Goal: Task Accomplishment & Management: Manage account settings

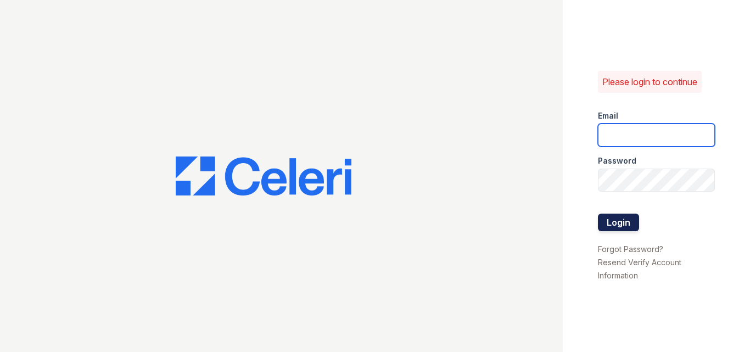
type input "[EMAIL_ADDRESS][DOMAIN_NAME]"
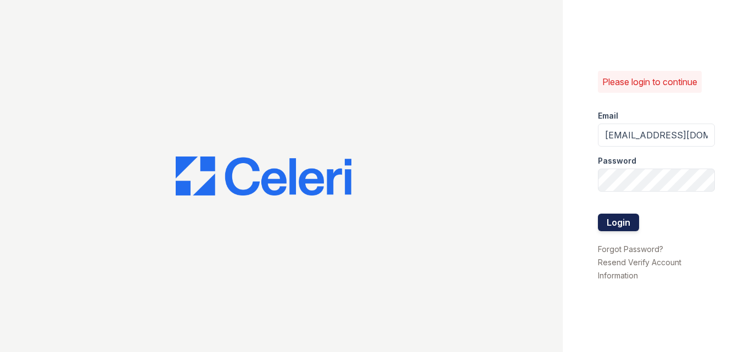
click at [611, 218] on button "Login" at bounding box center [618, 223] width 41 height 18
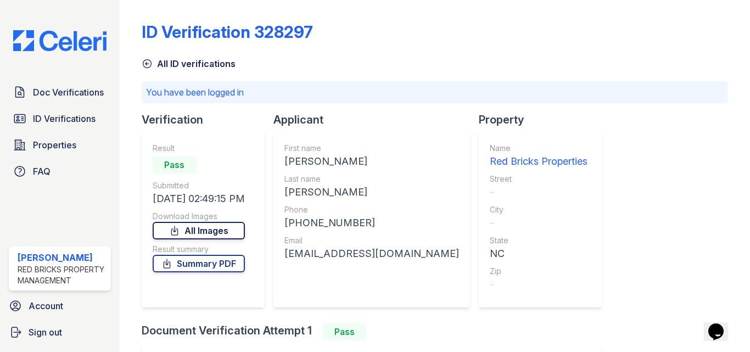
click at [204, 231] on link "All Images" at bounding box center [199, 231] width 92 height 18
click at [146, 63] on icon at bounding box center [147, 64] width 8 height 8
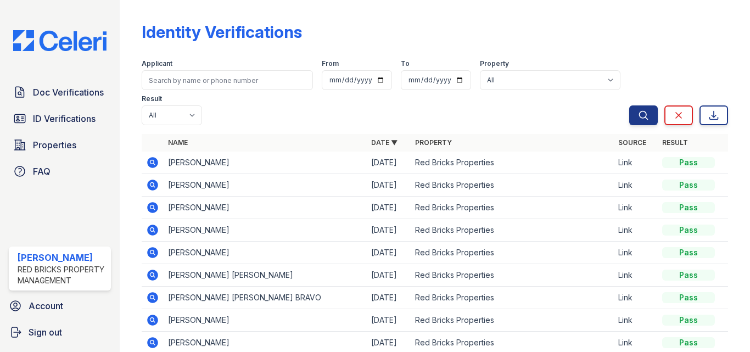
click at [150, 181] on icon at bounding box center [152, 185] width 11 height 11
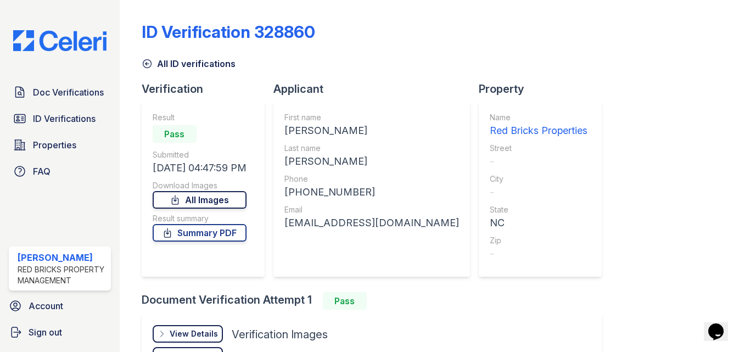
click at [178, 198] on icon at bounding box center [176, 200] width 6 height 9
click at [148, 60] on icon at bounding box center [147, 63] width 11 height 11
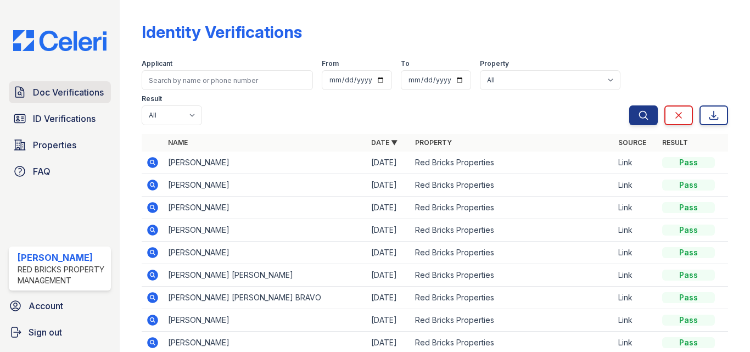
click at [63, 88] on span "Doc Verifications" at bounding box center [68, 92] width 71 height 13
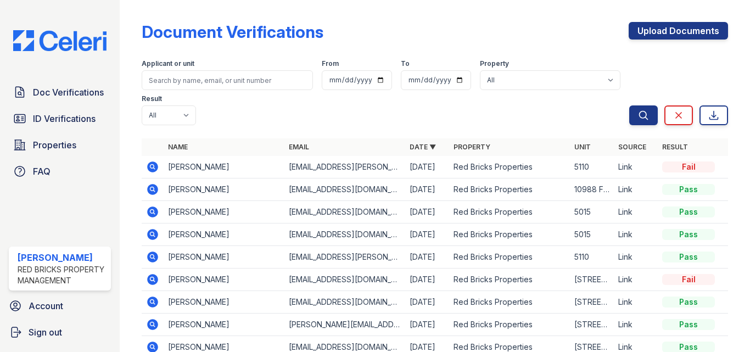
click at [151, 210] on icon at bounding box center [152, 211] width 13 height 13
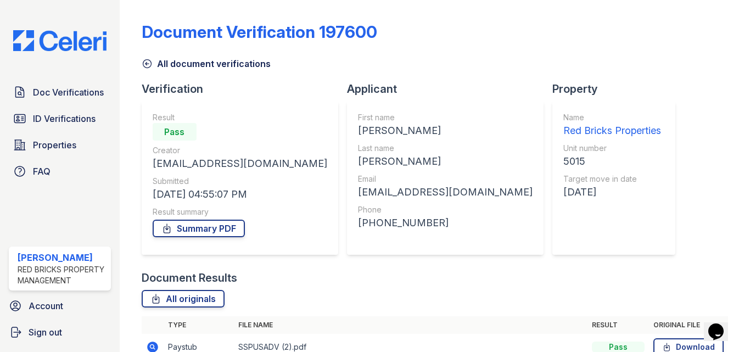
scroll to position [111, 0]
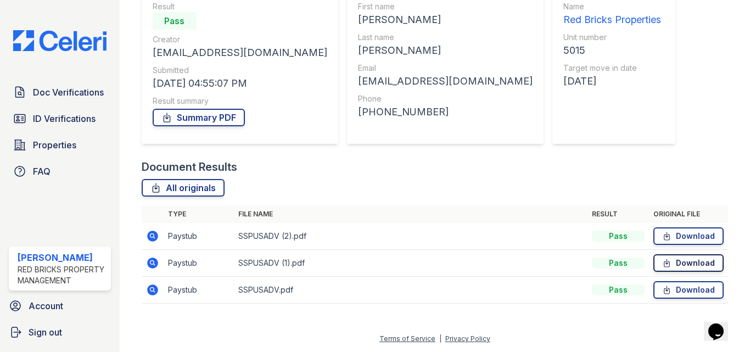
click at [686, 236] on link "Download" at bounding box center [689, 236] width 70 height 18
click at [685, 261] on link "Download" at bounding box center [689, 263] width 70 height 18
click at [681, 290] on link "Download" at bounding box center [689, 290] width 70 height 18
click at [678, 236] on link "Download" at bounding box center [689, 236] width 70 height 18
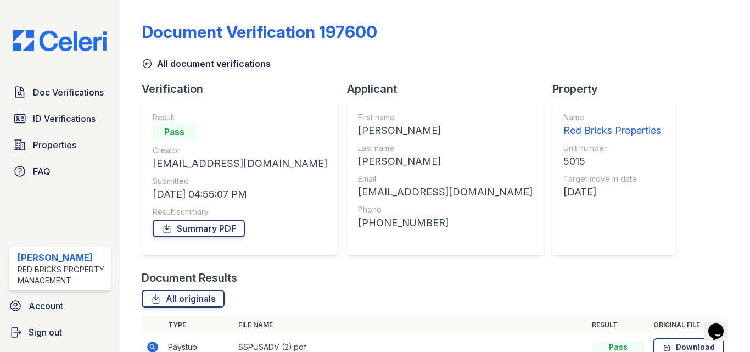
click at [148, 58] on icon at bounding box center [147, 63] width 11 height 11
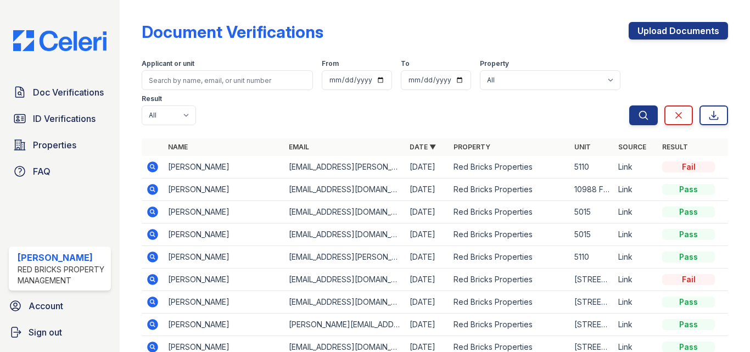
click at [151, 234] on icon at bounding box center [152, 233] width 3 height 3
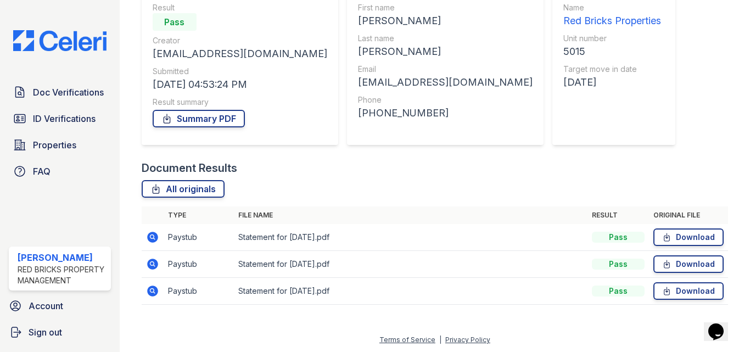
scroll to position [111, 0]
click at [680, 232] on link "Download" at bounding box center [689, 236] width 70 height 18
click at [681, 267] on link "Download" at bounding box center [689, 263] width 70 height 18
click at [672, 288] on link "Download" at bounding box center [689, 290] width 70 height 18
